Goal: Information Seeking & Learning: Stay updated

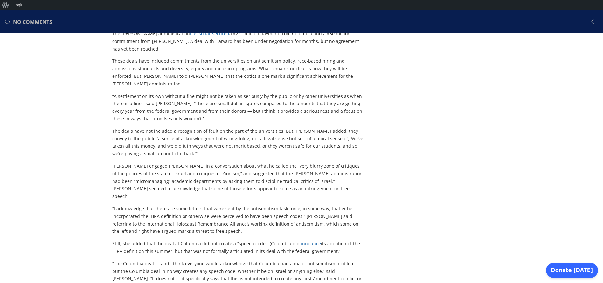
scroll to position [455, 0]
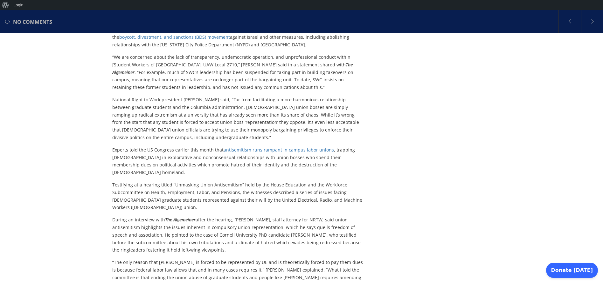
scroll to position [495, 0]
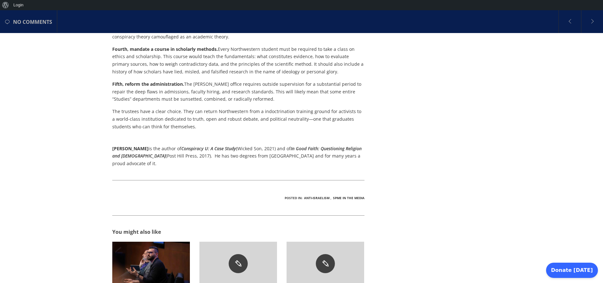
scroll to position [644, 0]
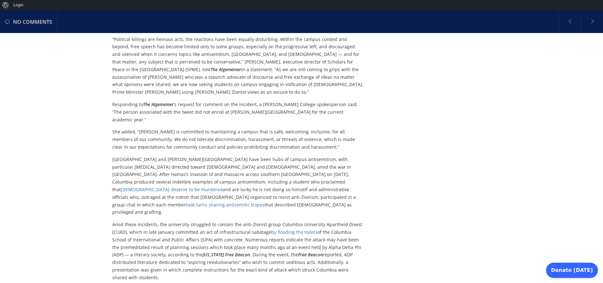
scroll to position [495, 0]
